Goal: Task Accomplishment & Management: Use online tool/utility

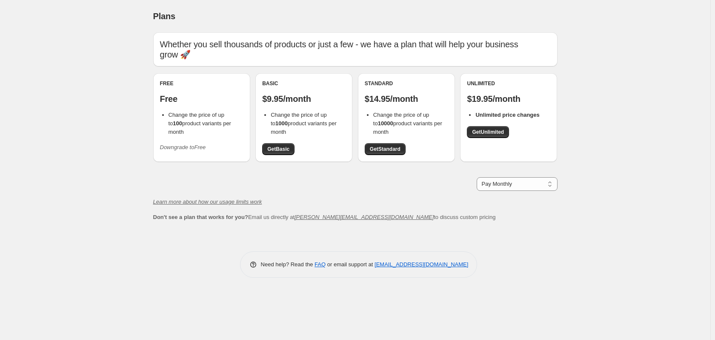
drag, startPoint x: 240, startPoint y: 111, endPoint x: 238, endPoint y: 122, distance: 11.4
click at [238, 122] on li "Change the price of up to 100 product variants per month" at bounding box center [206, 124] width 75 height 26
click at [231, 112] on span "Change the price of up to 100 product variants per month" at bounding box center [200, 123] width 63 height 23
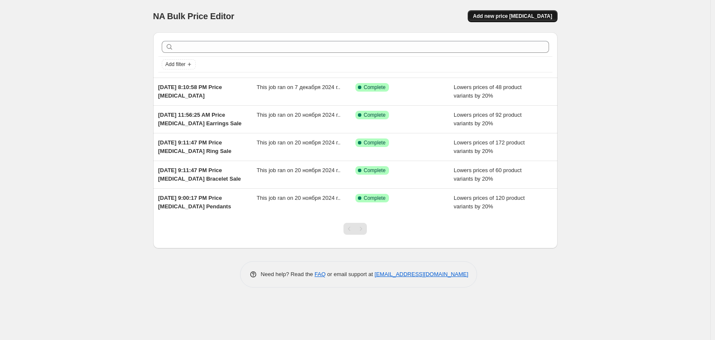
click at [520, 17] on span "Add new price [MEDICAL_DATA]" at bounding box center [512, 16] width 79 height 7
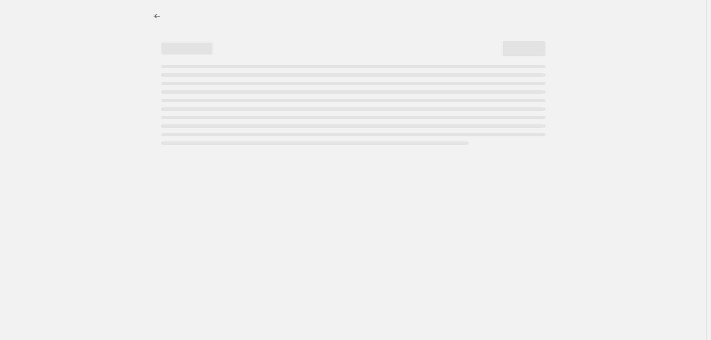
select select "percentage"
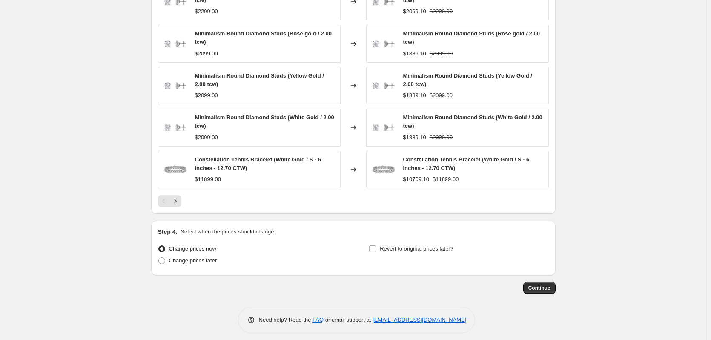
scroll to position [526, 0]
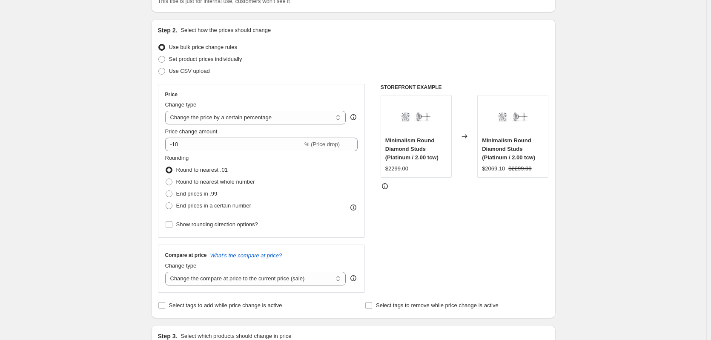
scroll to position [0, 0]
